Goal: Obtain resource: Download file/media

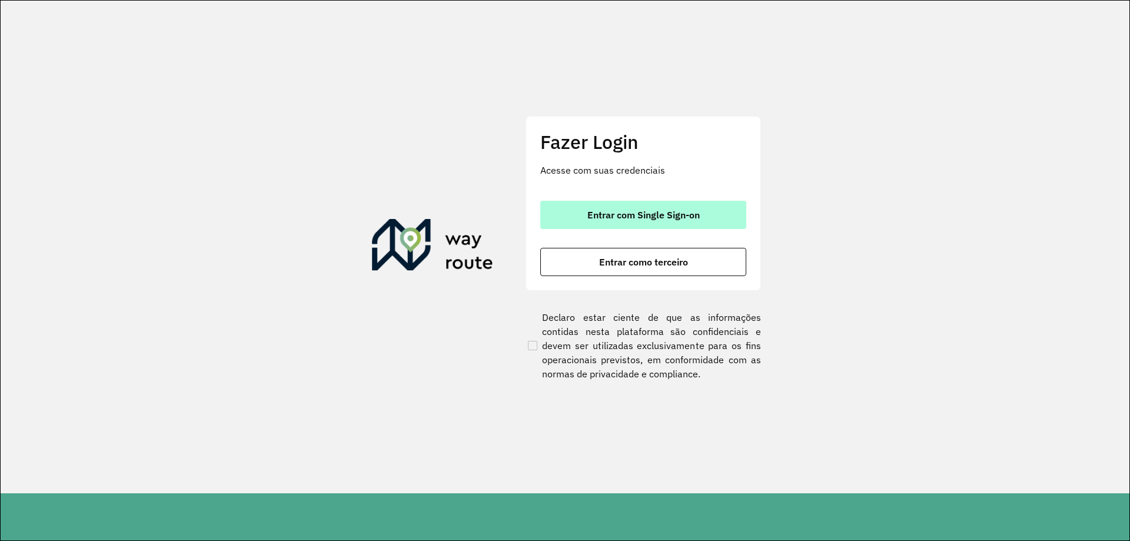
click at [682, 214] on span "Entrar com Single Sign-on" at bounding box center [643, 214] width 112 height 9
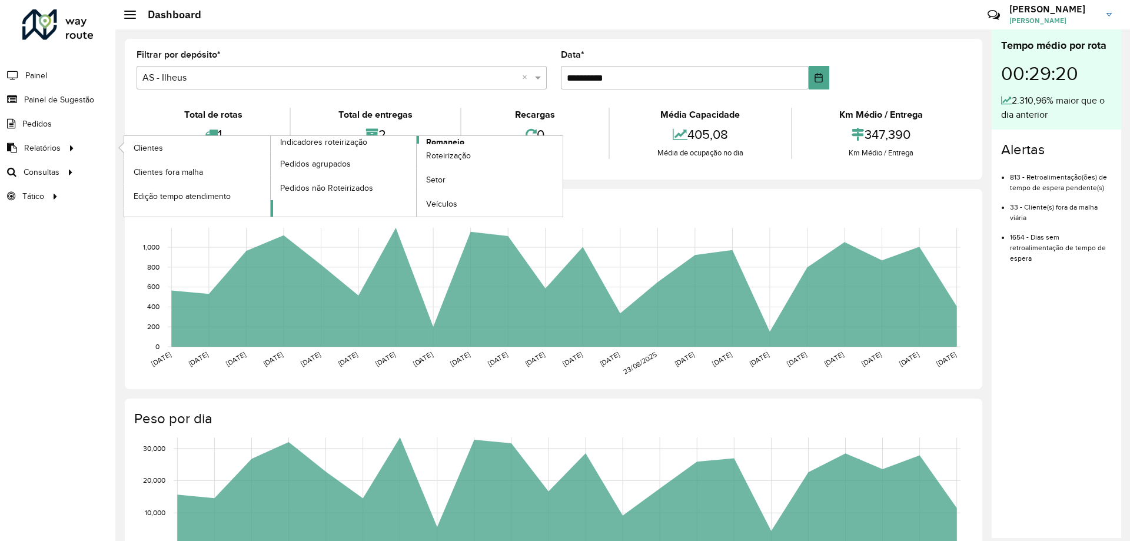
click at [439, 138] on span "Romaneio" at bounding box center [445, 142] width 38 height 12
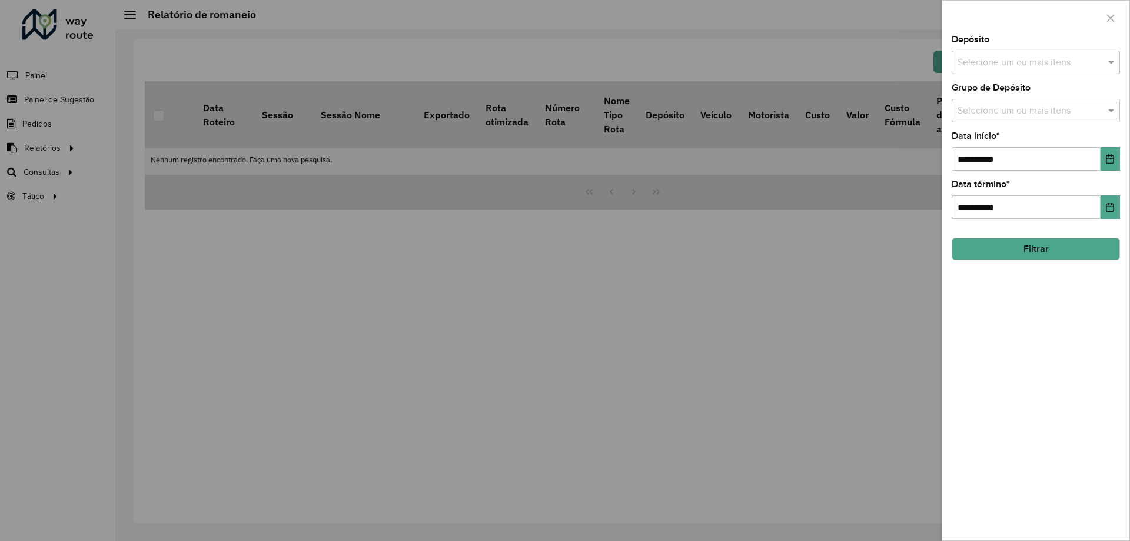
click at [1036, 46] on div "Depósito Selecione um ou mais itens" at bounding box center [1035, 54] width 168 height 39
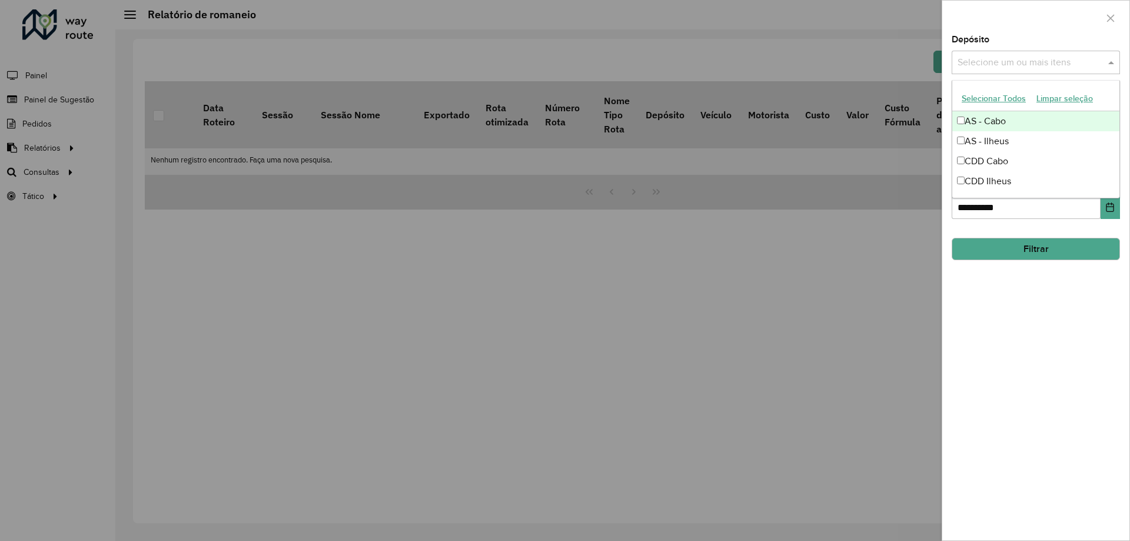
click at [1033, 54] on div "Selecione um ou mais itens" at bounding box center [1035, 63] width 168 height 24
click at [998, 157] on div "CDD Cabo" at bounding box center [1035, 161] width 167 height 20
click at [860, 229] on div at bounding box center [565, 270] width 1130 height 541
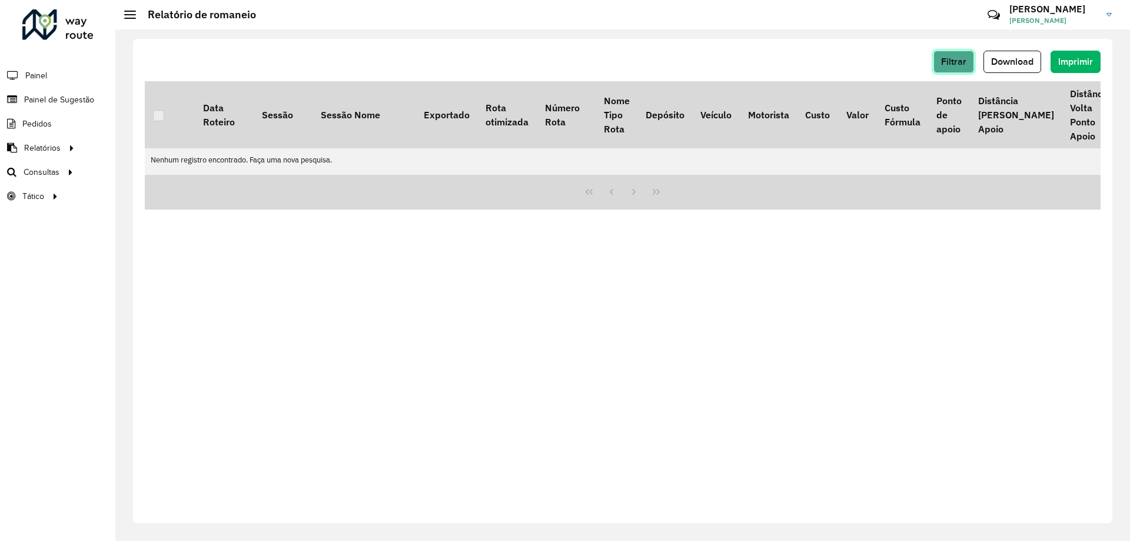
click at [967, 61] on button "Filtrar" at bounding box center [953, 62] width 41 height 22
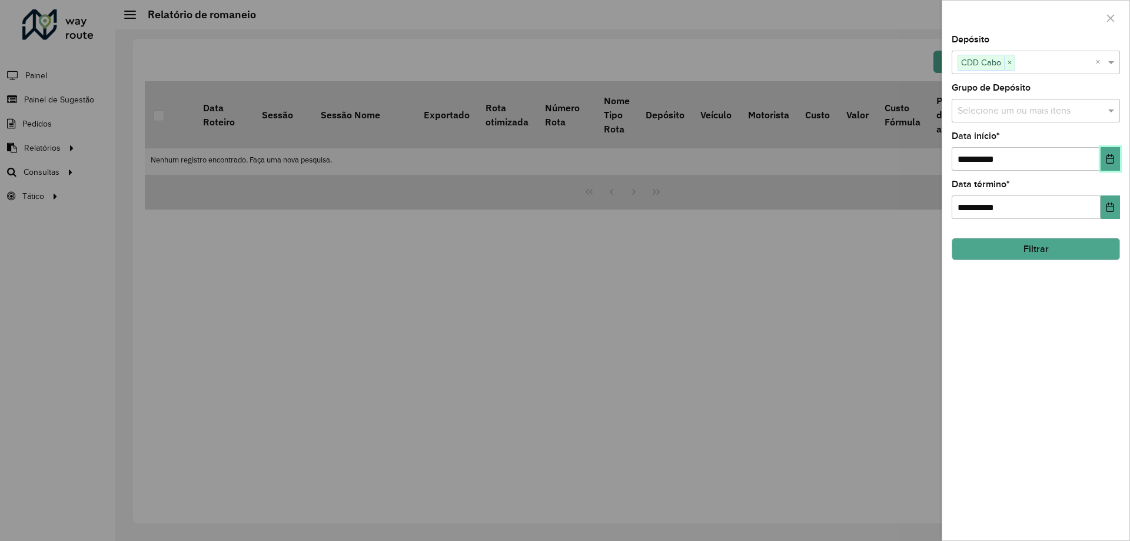
click at [1109, 154] on button "Choose Date" at bounding box center [1109, 159] width 19 height 24
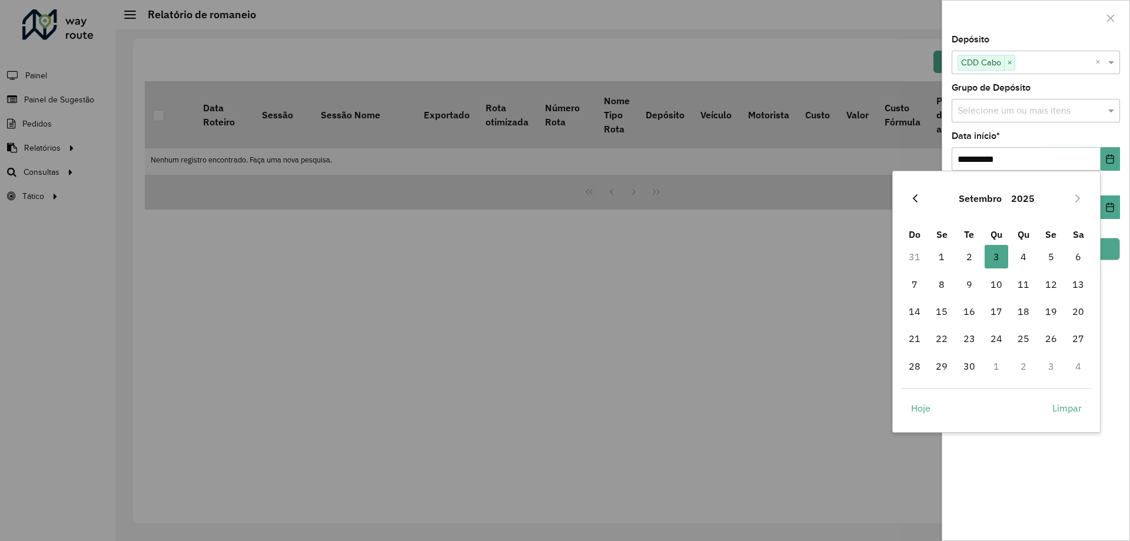
click at [919, 195] on icon "Previous Month" at bounding box center [914, 198] width 9 height 9
click at [944, 367] on span "25" at bounding box center [942, 366] width 24 height 24
type input "**********"
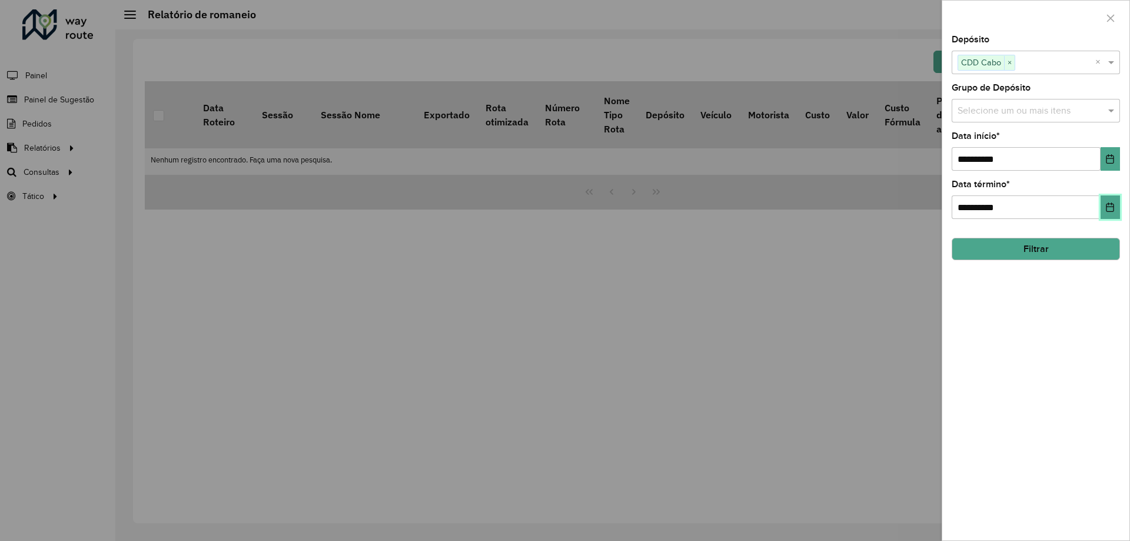
click at [1113, 198] on button "Choose Date" at bounding box center [1109, 207] width 19 height 24
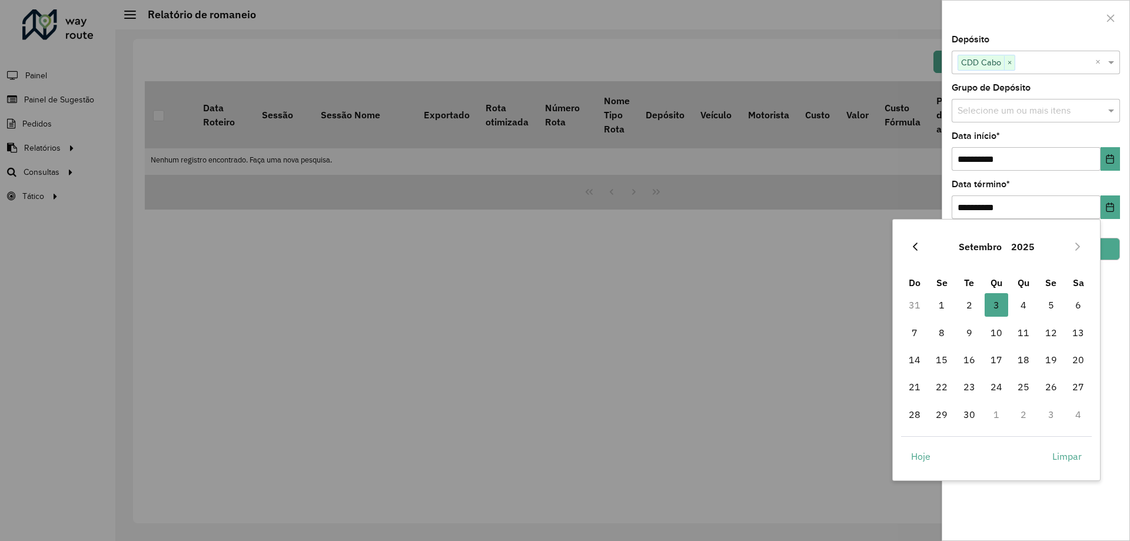
click at [919, 252] on button "Previous Month" at bounding box center [914, 246] width 19 height 19
click at [1082, 411] on span "30" at bounding box center [1078, 414] width 24 height 24
type input "**********"
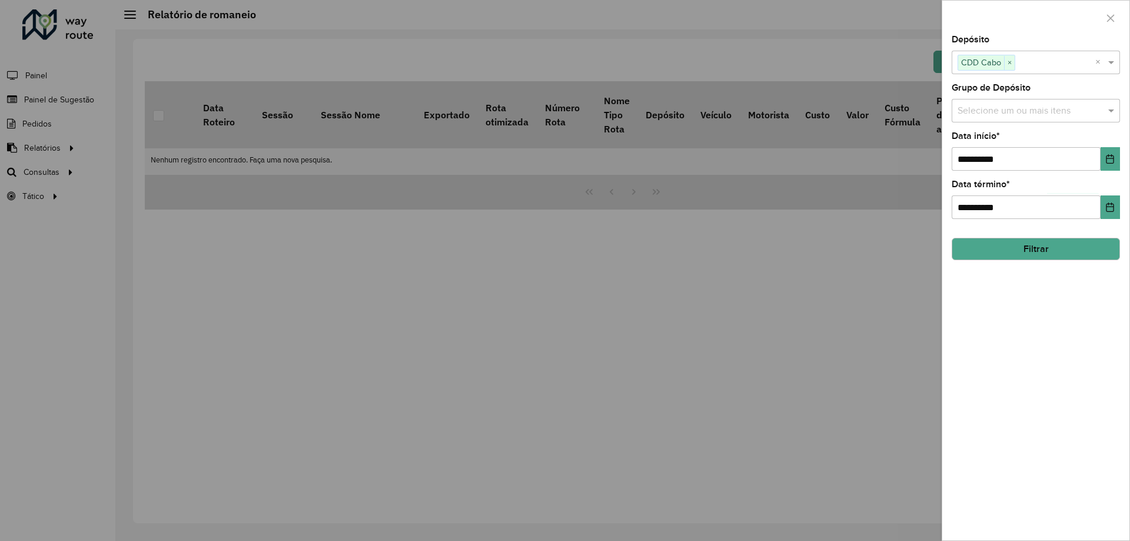
click at [1031, 248] on button "Filtrar" at bounding box center [1035, 249] width 168 height 22
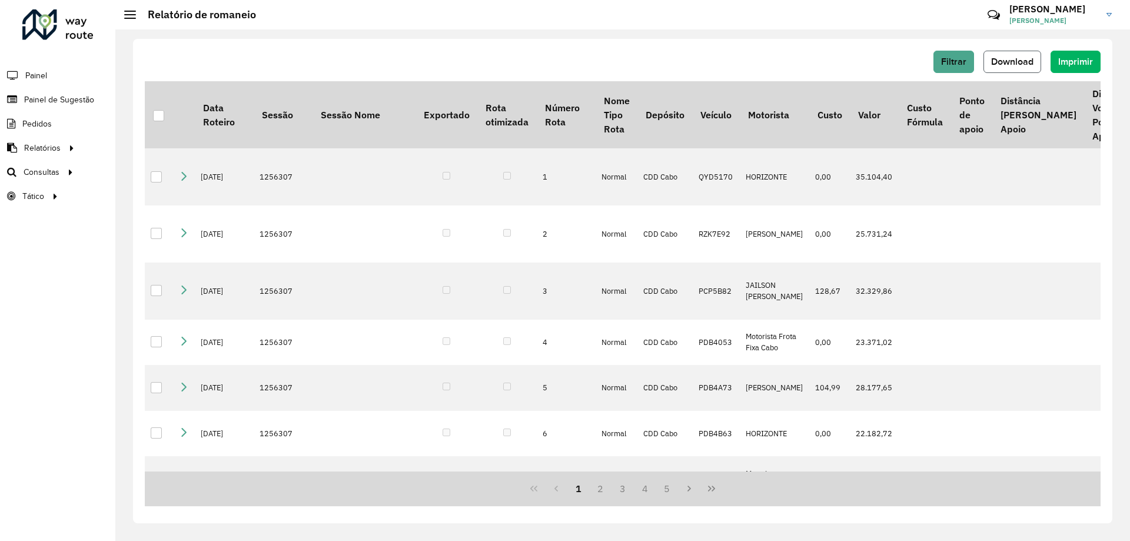
click at [1025, 65] on span "Download" at bounding box center [1012, 61] width 42 height 10
